Goal: Find specific page/section: Find specific page/section

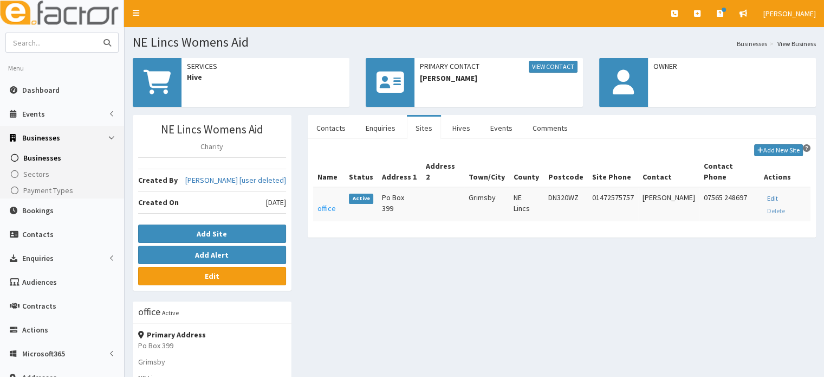
drag, startPoint x: 0, startPoint y: 0, endPoint x: 77, endPoint y: 35, distance: 84.4
click at [77, 35] on input "text" at bounding box center [51, 42] width 91 height 19
type input "cudox"
click at [96, 33] on button "submit" at bounding box center [107, 42] width 22 height 19
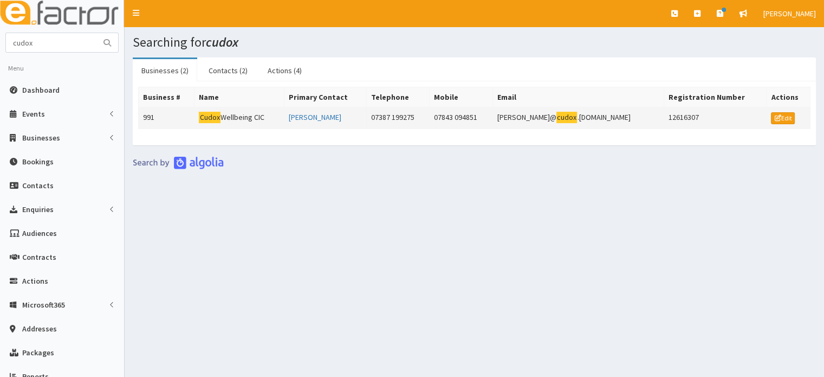
click at [251, 118] on td "Cudox Wellbeing CIC" at bounding box center [240, 118] width 90 height 22
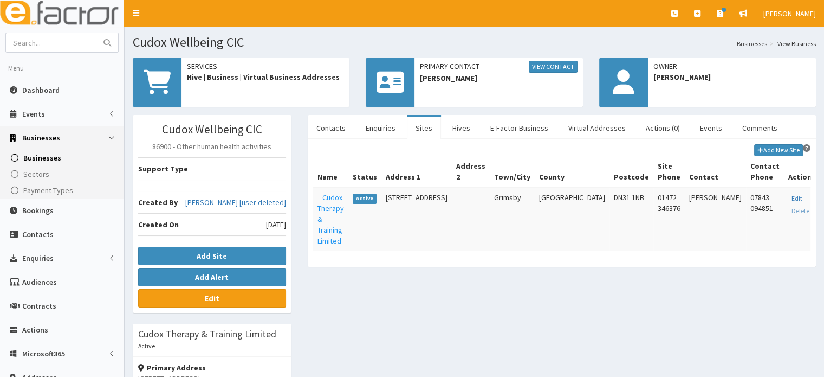
click at [618, 324] on div "Cudox Wellbeing CIC 86900 - Other human health activities Support Type Created …" at bounding box center [475, 375] width 700 height 520
